Goal: Task Accomplishment & Management: Manage account settings

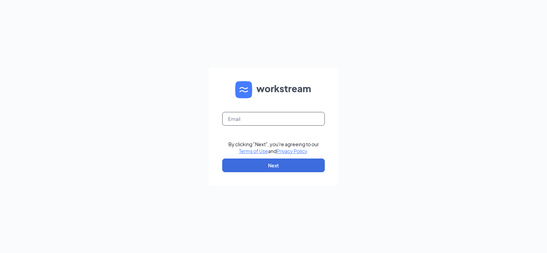
click at [232, 116] on input "text" at bounding box center [273, 119] width 103 height 14
type input "[EMAIL_ADDRESS][DOMAIN_NAME]"
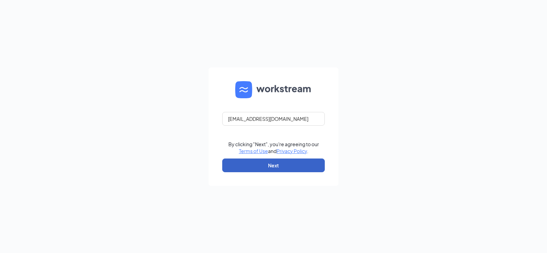
click at [272, 164] on button "Next" at bounding box center [273, 165] width 103 height 14
